Goal: Information Seeking & Learning: Find specific fact

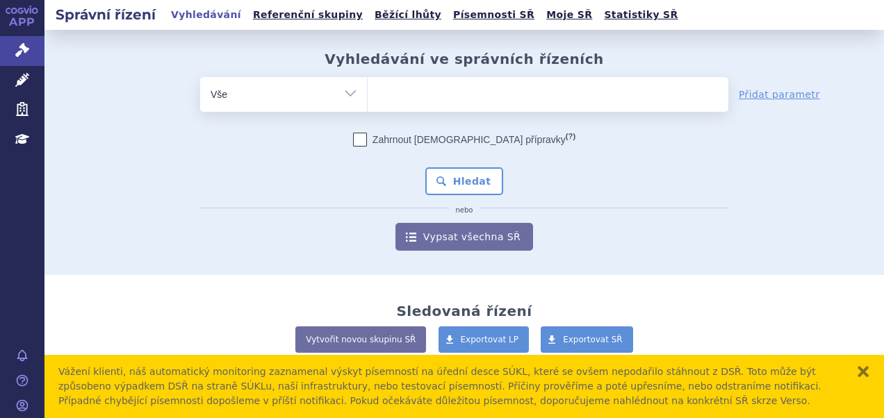
click at [404, 90] on ul at bounding box center [548, 91] width 361 height 29
click at [368, 90] on select at bounding box center [367, 93] width 1 height 35
paste input "SUKLS309877/2024"
type input "SUKLS309877/2024"
click at [368, 90] on select "SUKLS309877/2024" at bounding box center [367, 93] width 1 height 35
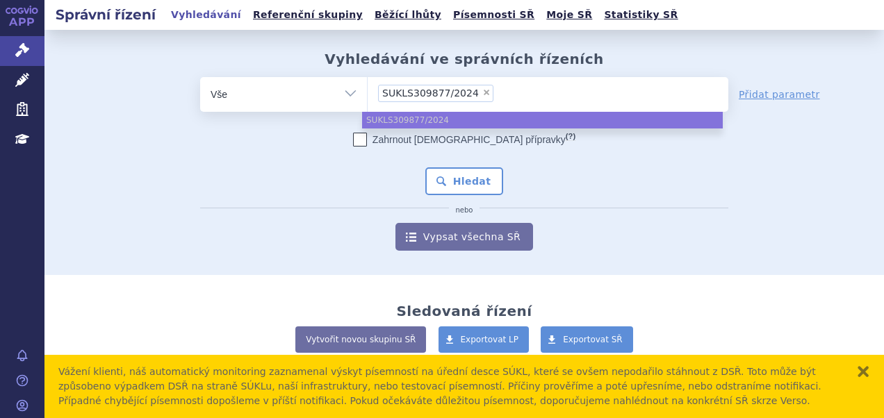
click at [404, 90] on span "SUKLS309877/2024" at bounding box center [430, 93] width 97 height 10
click at [368, 90] on select "SUKLS309877/2024" at bounding box center [367, 93] width 1 height 35
paste input "SUKLS309877/2024"
type input "SUKLS309877/2024"
select select "SUKLS309877/2024"
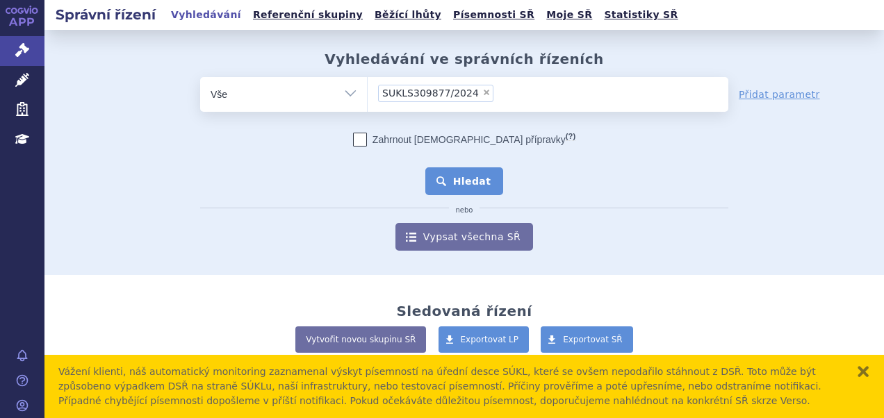
click at [443, 187] on button "Hledat" at bounding box center [464, 181] width 79 height 28
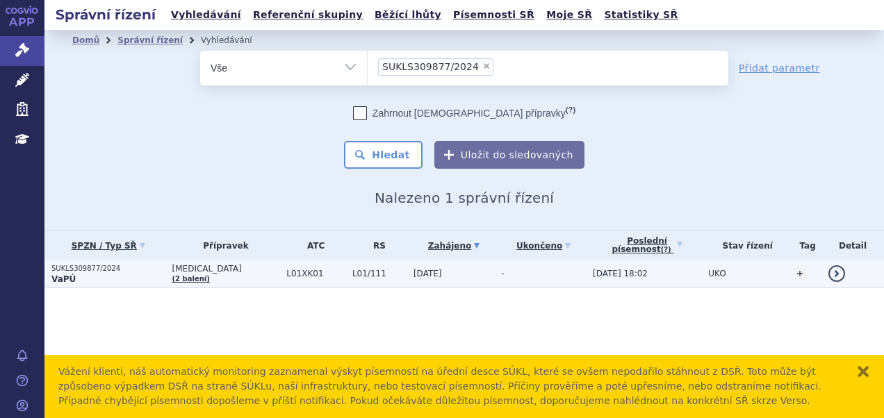
click at [413, 278] on span "28.11.2024" at bounding box center [427, 274] width 28 height 10
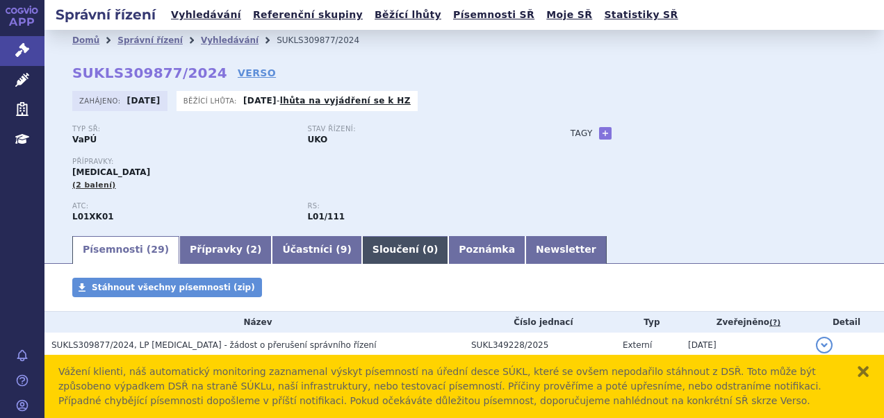
scroll to position [149, 0]
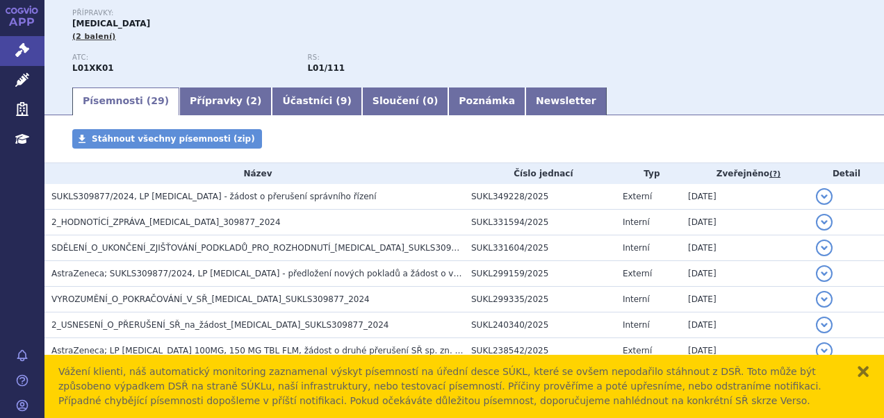
click at [245, 50] on div "Přípravky: [MEDICAL_DATA] (2 balení)" at bounding box center [307, 31] width 470 height 44
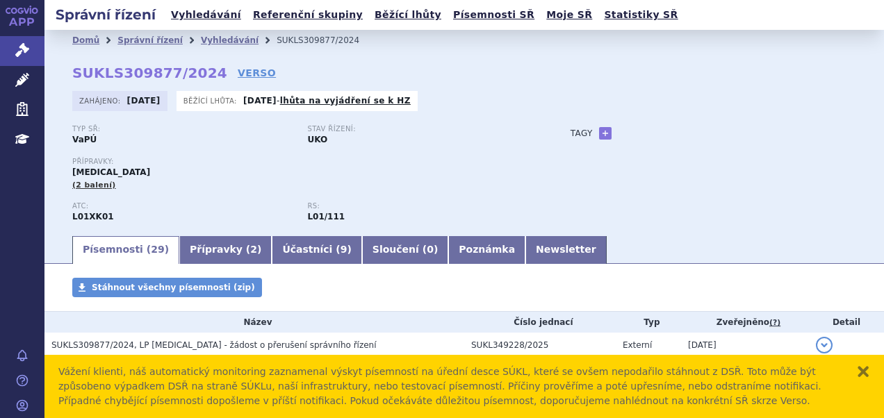
click at [217, 32] on li "Vyhledávání" at bounding box center [239, 40] width 76 height 21
click at [215, 35] on link "Vyhledávání" at bounding box center [230, 40] width 58 height 10
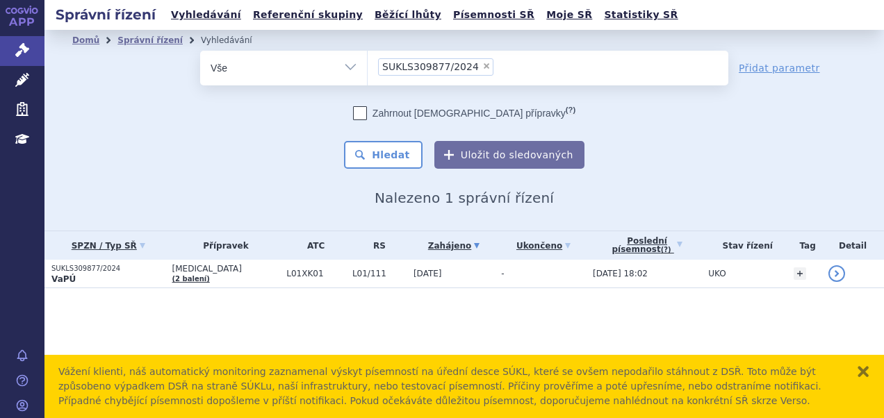
click at [477, 65] on li "× SUKLS309877/2024" at bounding box center [435, 66] width 115 height 17
click at [368, 65] on select "SUKLS309877/2024" at bounding box center [367, 67] width 1 height 35
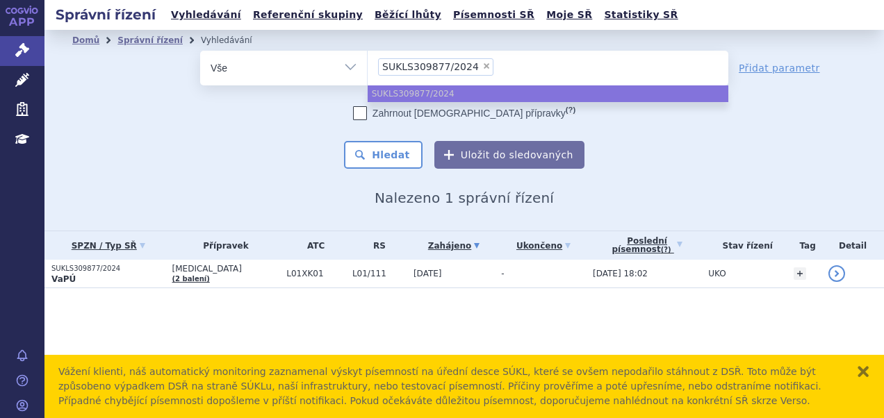
click at [482, 65] on span "×" at bounding box center [486, 66] width 8 height 8
click at [368, 65] on select "SUKLS309877/2024" at bounding box center [367, 67] width 1 height 35
select select
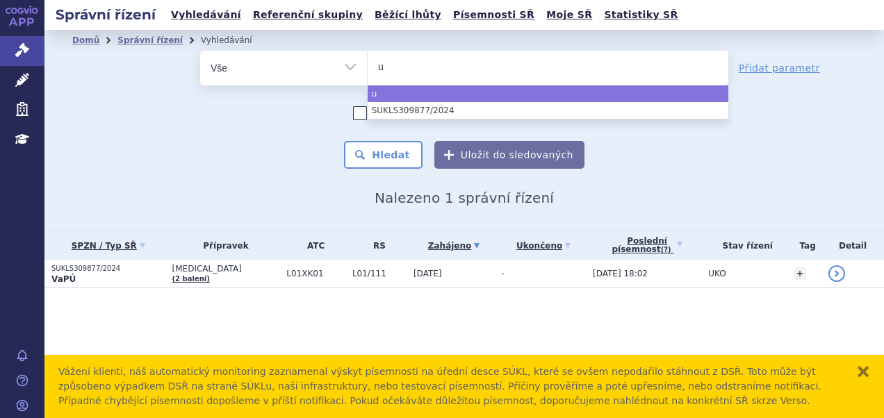
type input "ul"
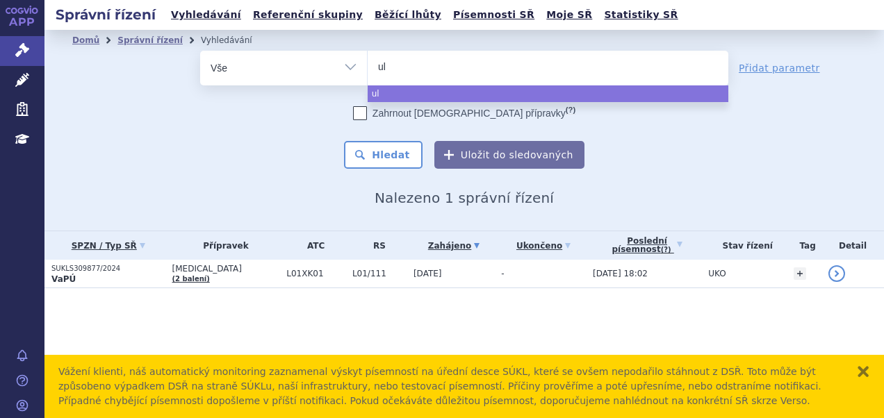
type input "ult"
type input "ulto"
type input "ultomi"
type input "ultomiri"
type input "ultomirs"
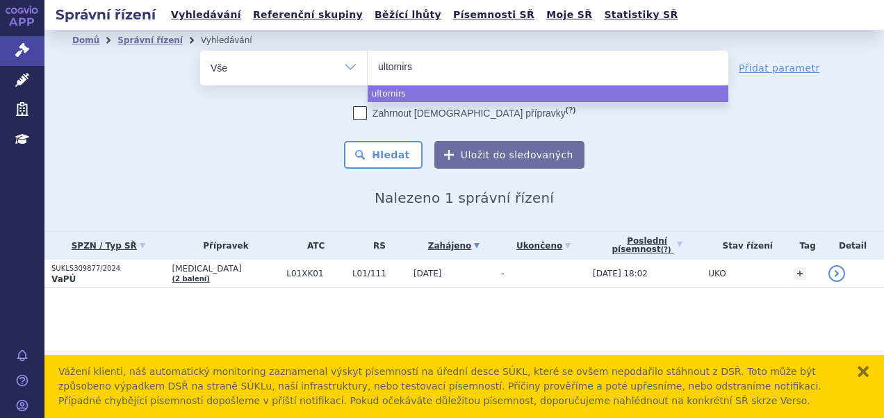
select select "ultomirs"
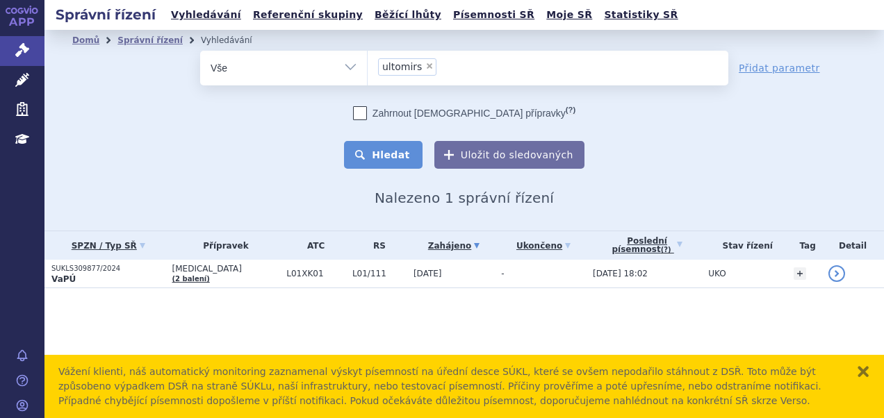
click at [410, 142] on button "Hledat" at bounding box center [383, 155] width 79 height 28
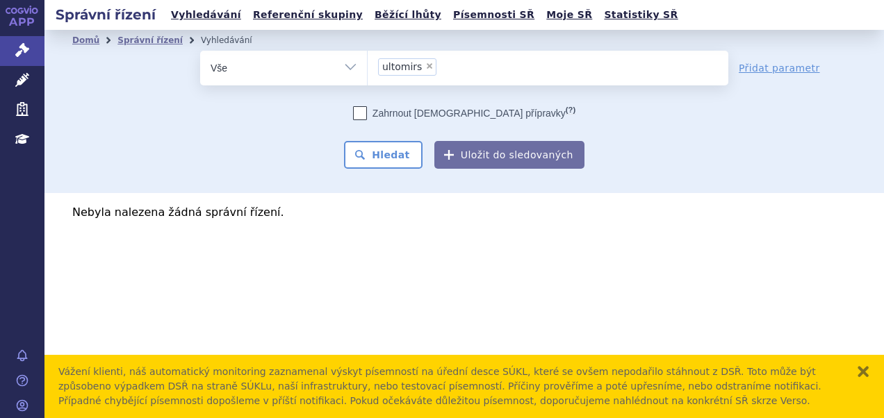
click at [448, 66] on ul "× ultomirs" at bounding box center [548, 66] width 361 height 31
click at [368, 66] on select "ultomirs" at bounding box center [367, 67] width 1 height 35
type input "ultomi"
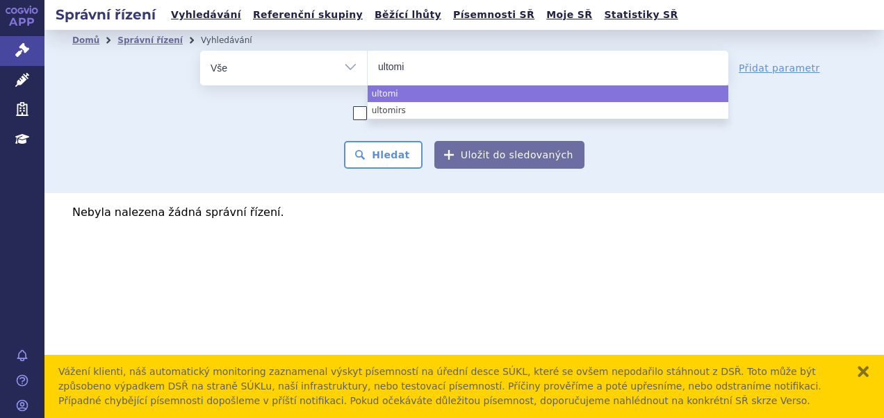
select select
type input "ultom"
type input "ulto"
type input "ultom"
type input "ultomi"
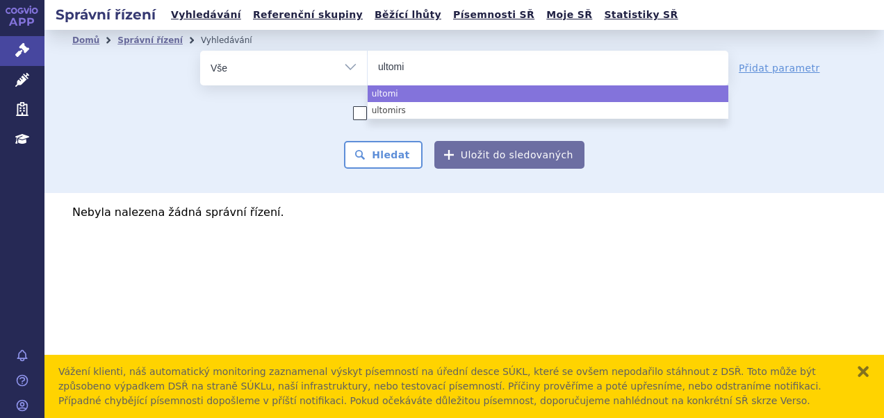
type input "ultomir"
type input "ultomiris"
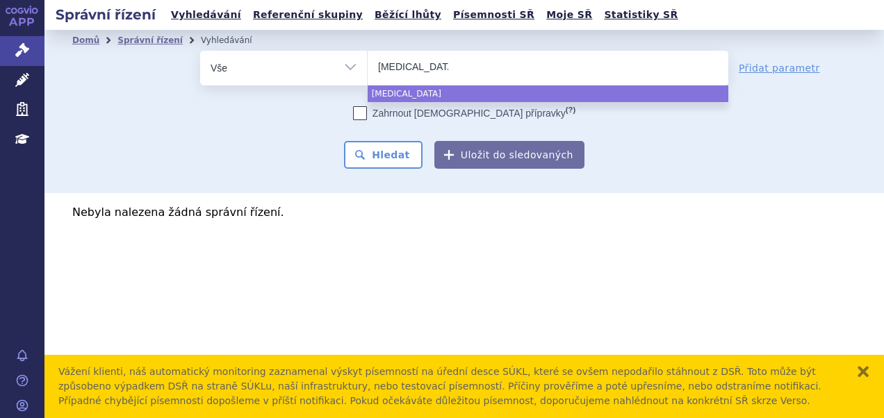
select select "ultomiris"
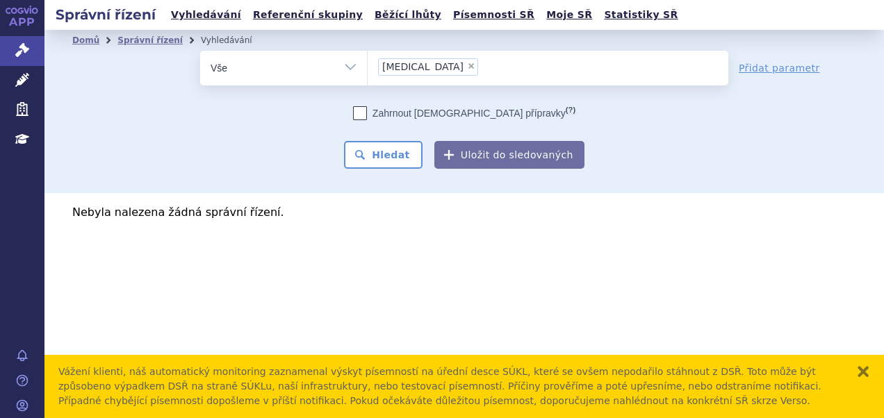
click at [395, 135] on div "Zahrnout bratrské přípravky (?) * Pozor, hledání dle vyhledávacího parametru In…" at bounding box center [464, 137] width 528 height 63
click at [390, 150] on button "Hledat" at bounding box center [383, 155] width 79 height 28
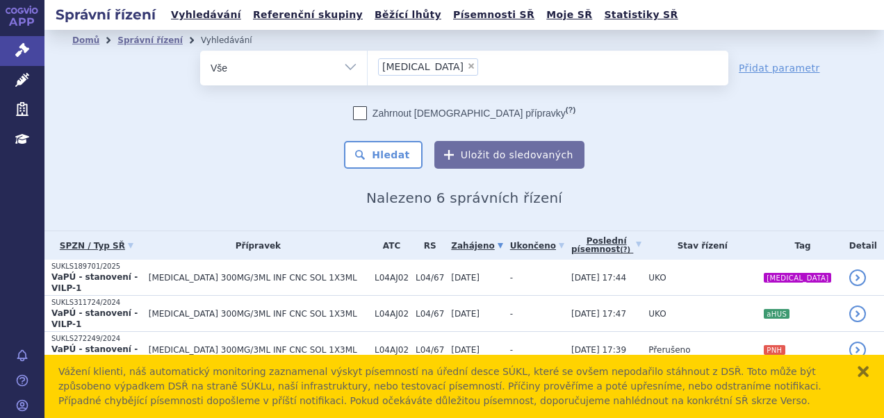
scroll to position [101, 0]
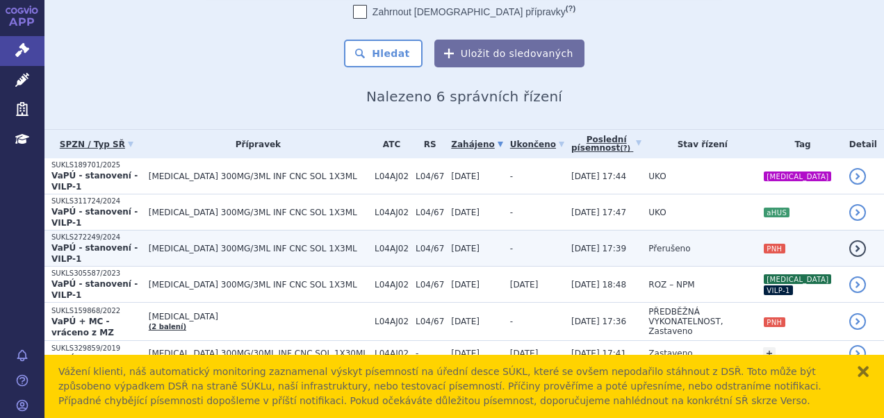
click at [416, 250] on span "L04/67" at bounding box center [430, 249] width 28 height 10
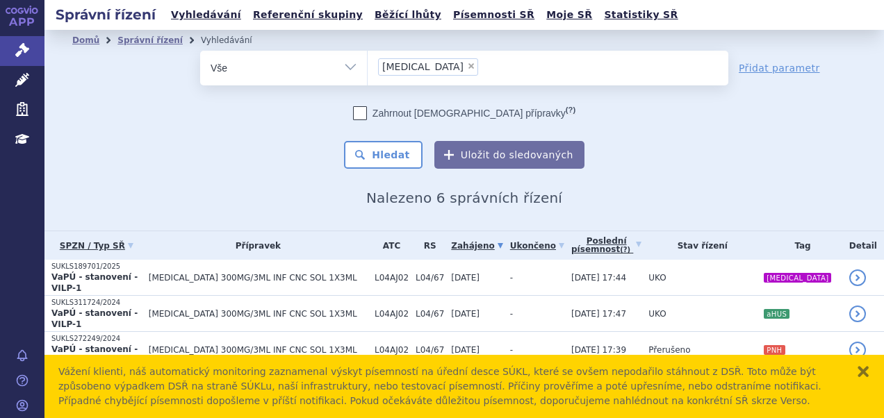
click at [374, 214] on section "Domů Správní řízení Vyhledávání Vyhledávání ve správních řízeních odstranit Vše" at bounding box center [463, 277] width 839 height 494
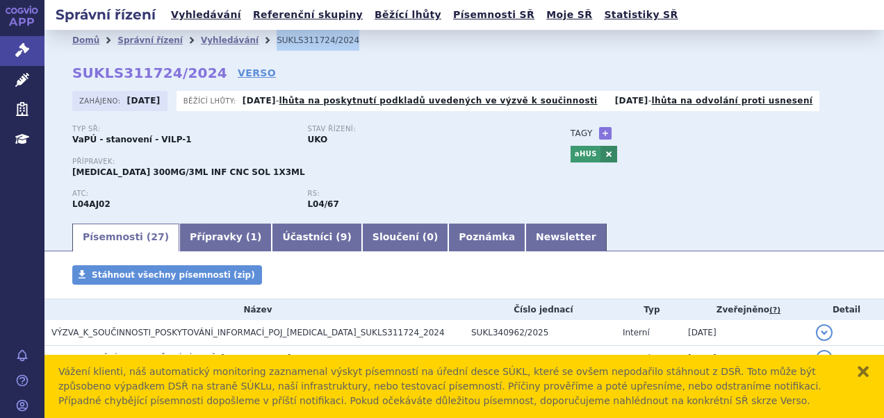
drag, startPoint x: 331, startPoint y: 42, endPoint x: 249, endPoint y: 40, distance: 82.7
click at [249, 40] on ul "Domů Správní řízení Vyhledávání SUKLS311724/2024" at bounding box center [464, 40] width 784 height 21
copy ul "Vyhledávání SUKLS311724/2024"
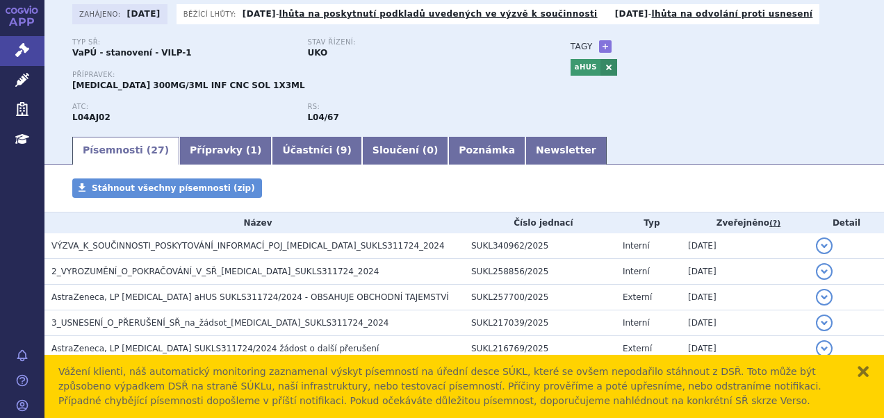
scroll to position [88, 0]
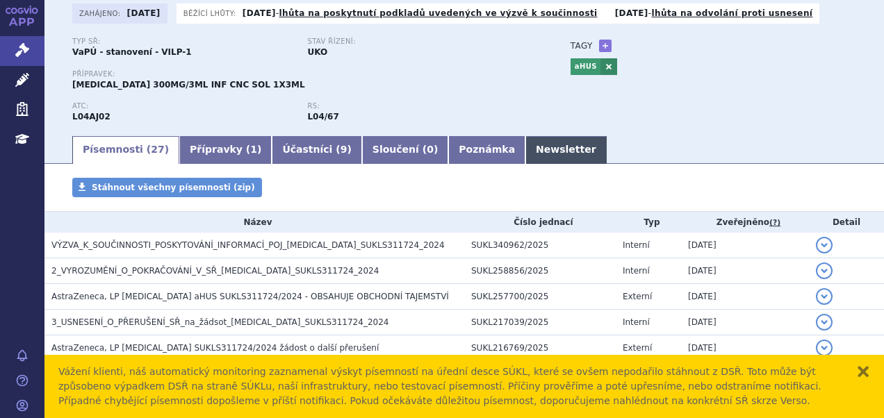
click at [525, 154] on link "Newsletter" at bounding box center [565, 150] width 81 height 28
